Goal: Task Accomplishment & Management: Manage account settings

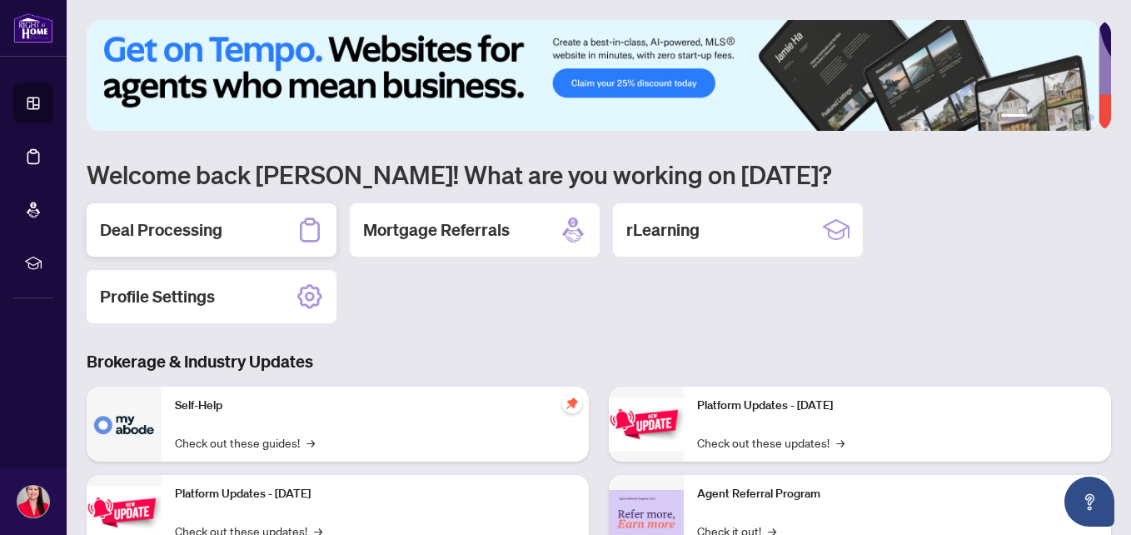
click at [225, 222] on div "Deal Processing" at bounding box center [212, 229] width 250 height 53
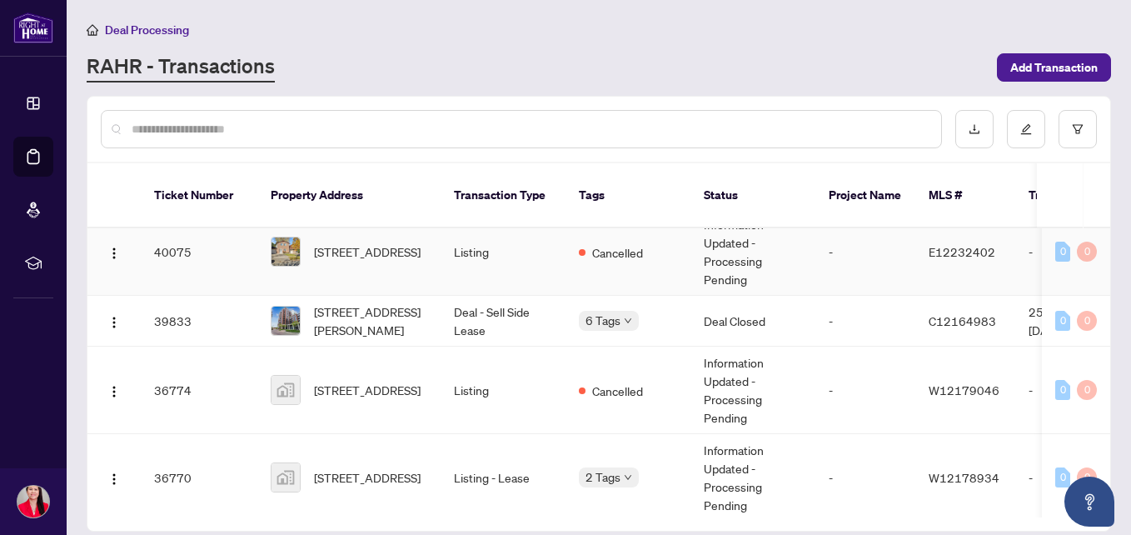
scroll to position [416, 0]
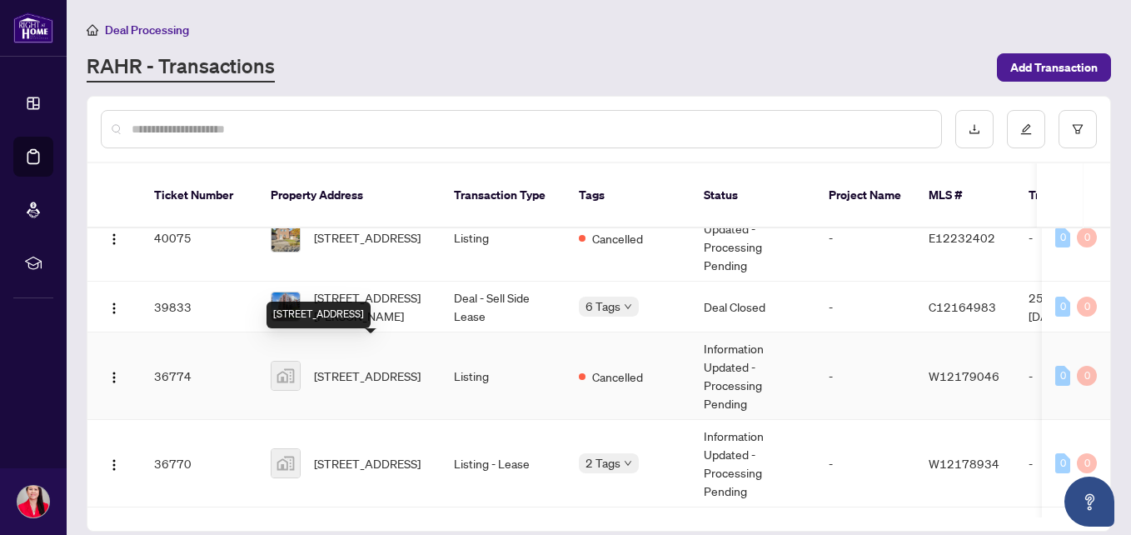
click at [347, 366] on span "[STREET_ADDRESS]" at bounding box center [367, 375] width 107 height 18
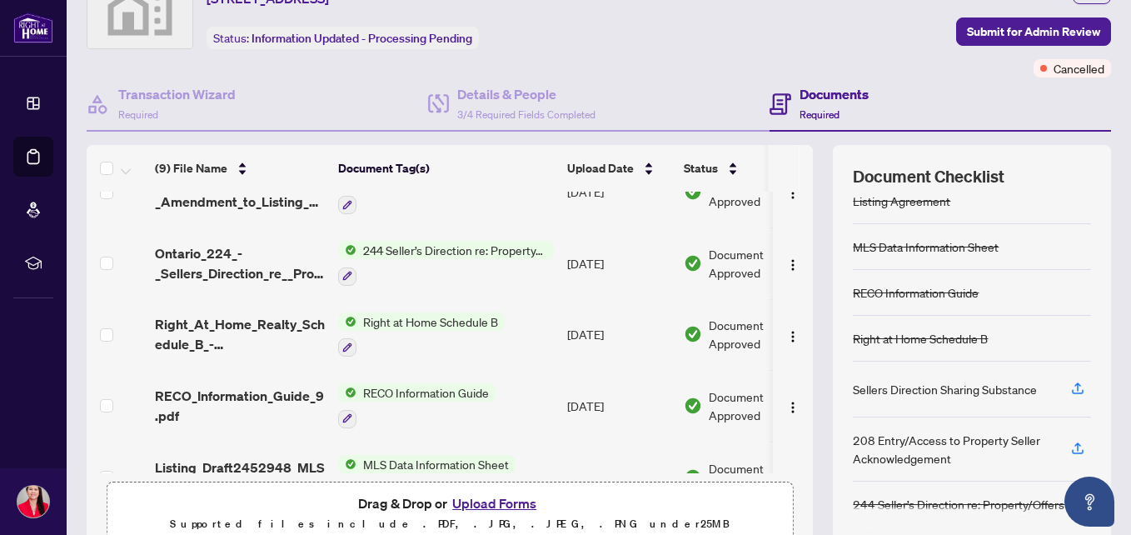
scroll to position [162, 0]
